Goal: Information Seeking & Learning: Learn about a topic

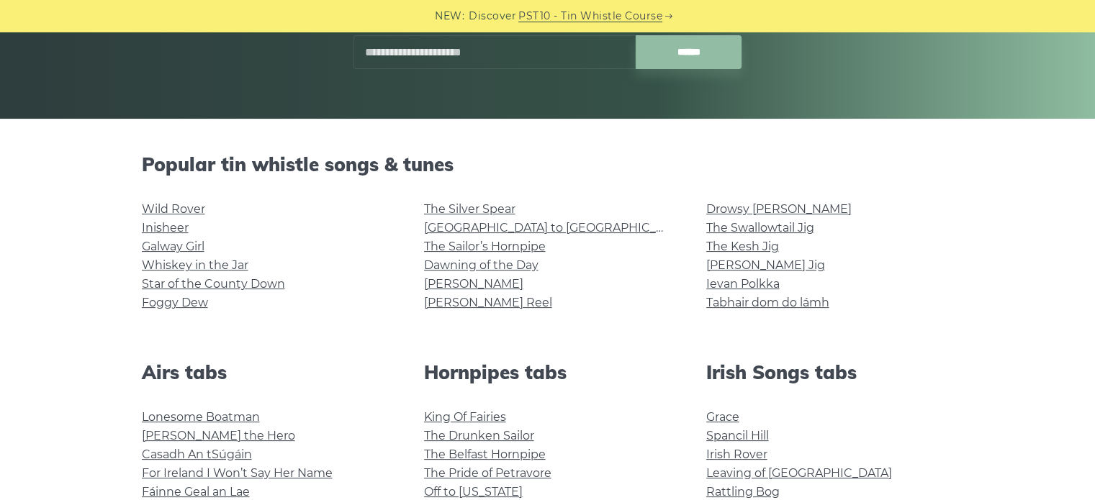
scroll to position [77, 0]
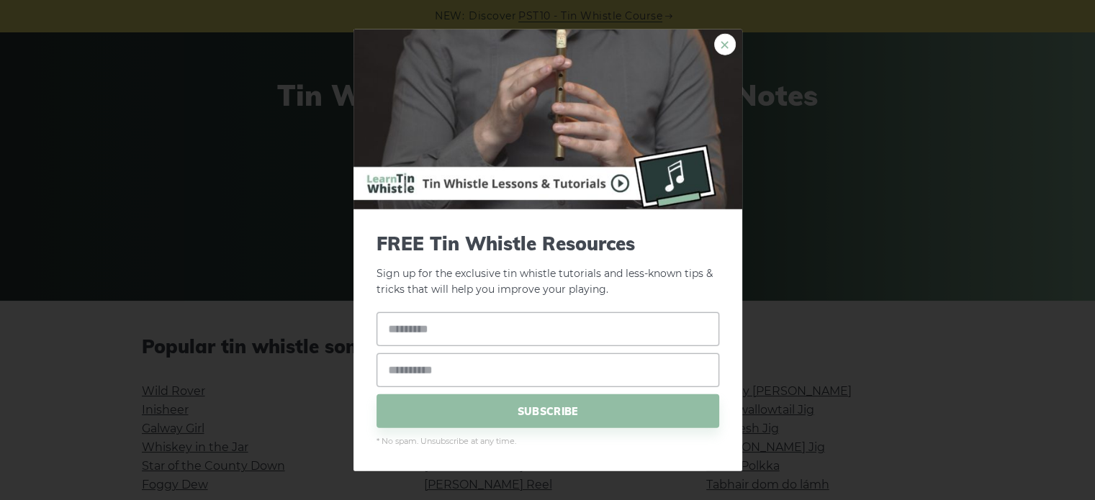
click at [723, 48] on link "×" at bounding box center [725, 44] width 22 height 22
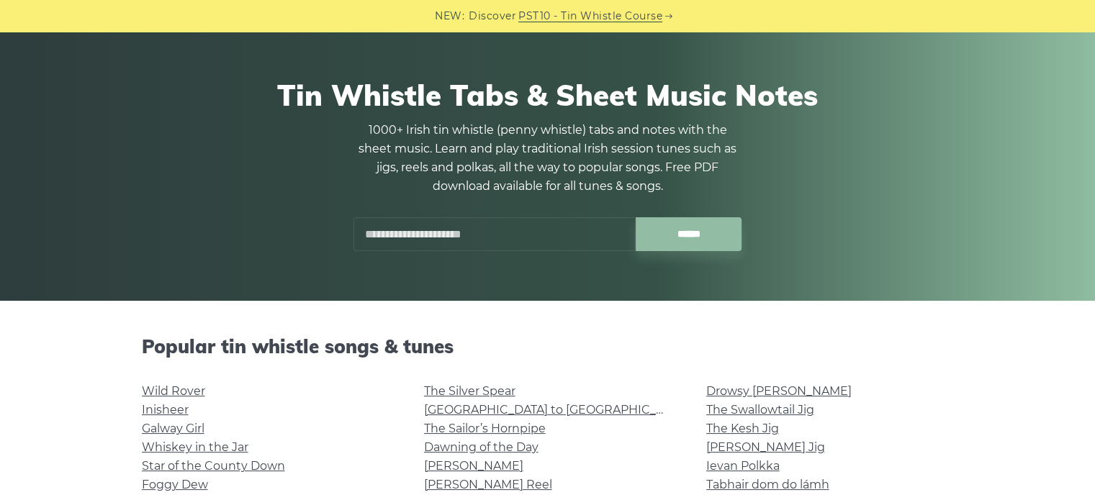
scroll to position [65, 0]
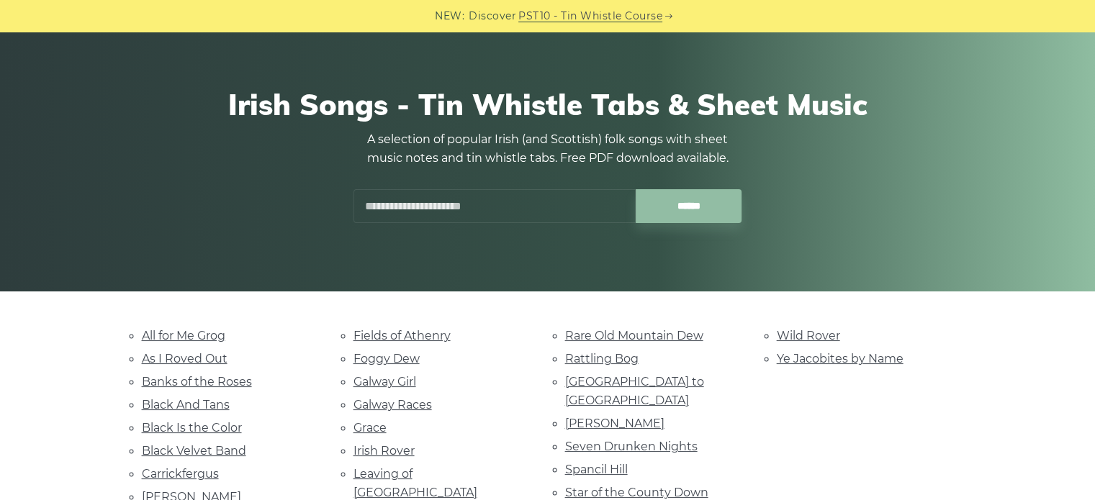
scroll to position [107, 0]
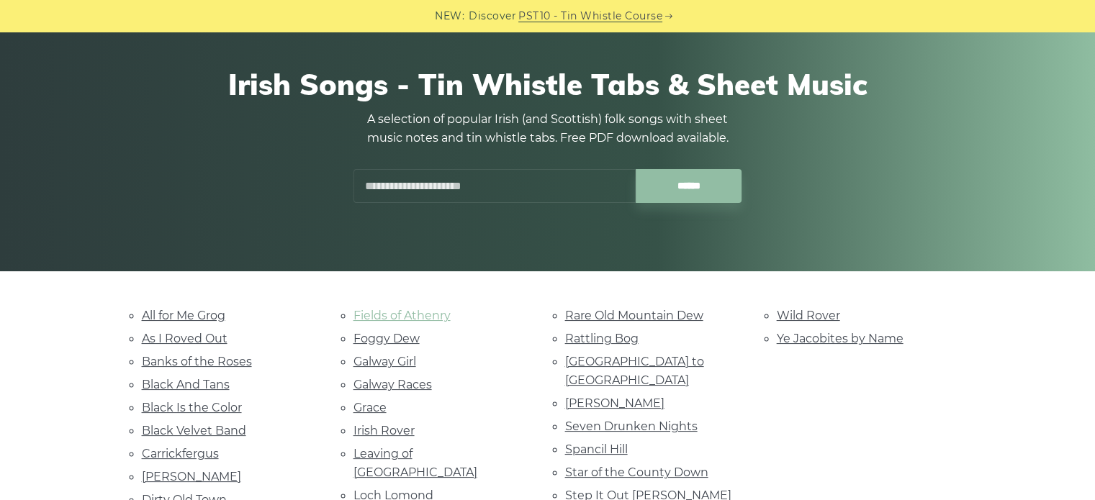
click at [380, 315] on link "Fields of Athenry" at bounding box center [401, 316] width 97 height 14
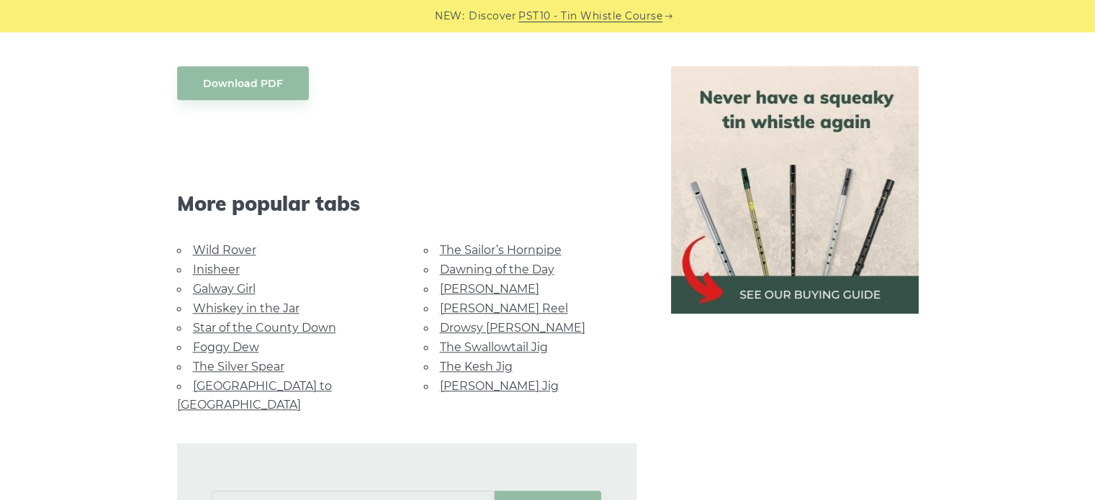
scroll to position [1042, 0]
click at [216, 287] on link "Galway Girl" at bounding box center [224, 289] width 63 height 14
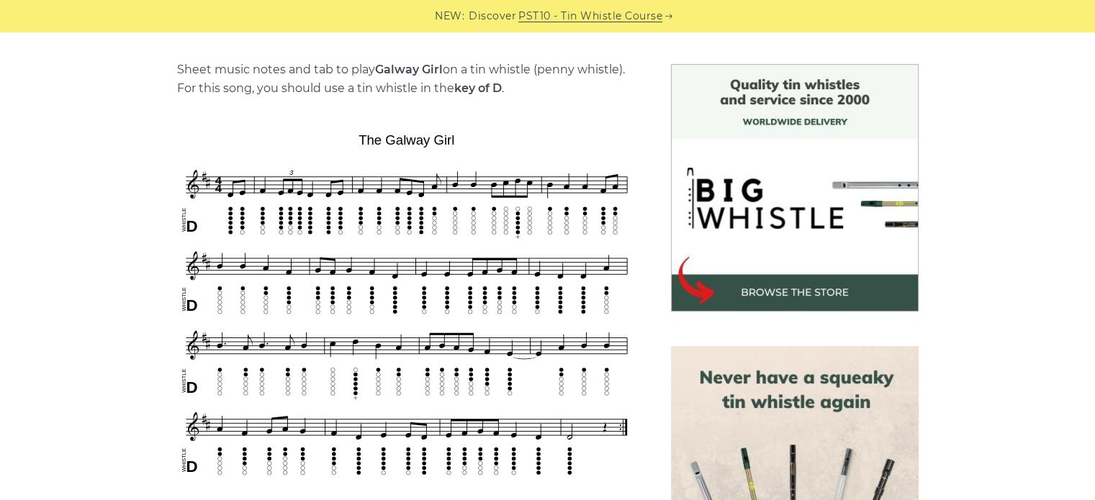
scroll to position [351, 0]
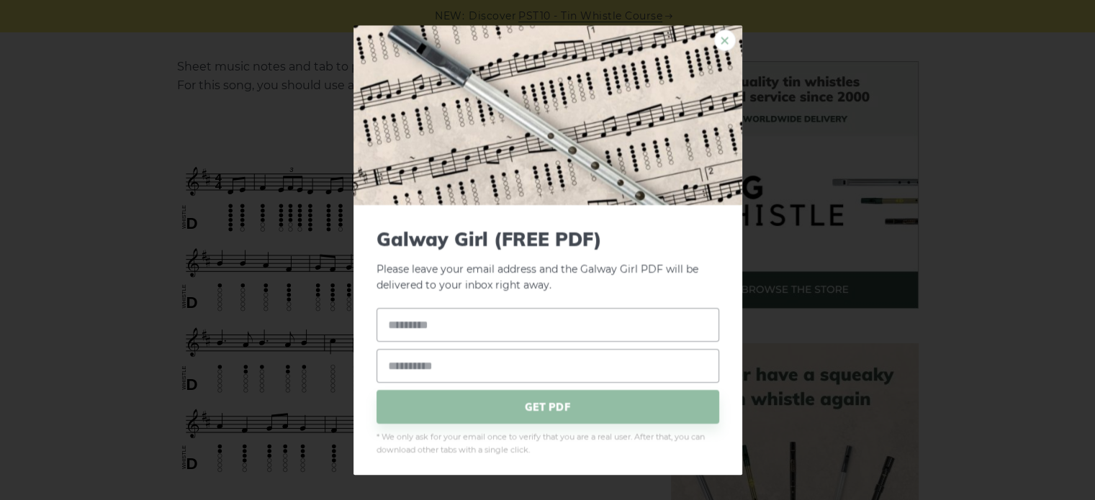
click at [714, 42] on link "×" at bounding box center [725, 41] width 22 height 22
